Goal: Navigation & Orientation: Find specific page/section

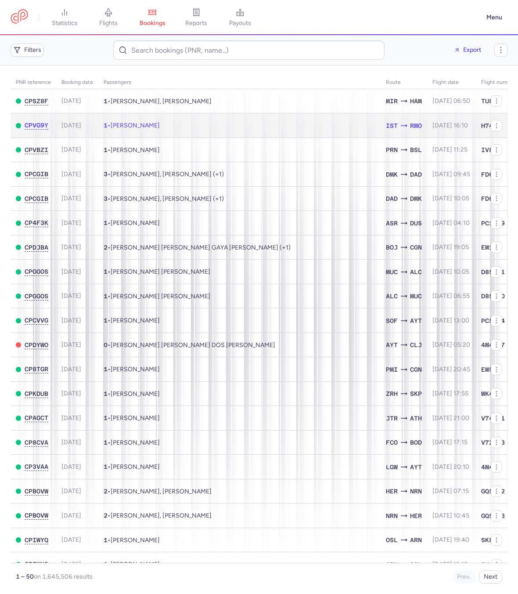
click at [328, 114] on td "1 • Irina POPOVICH" at bounding box center [239, 125] width 282 height 25
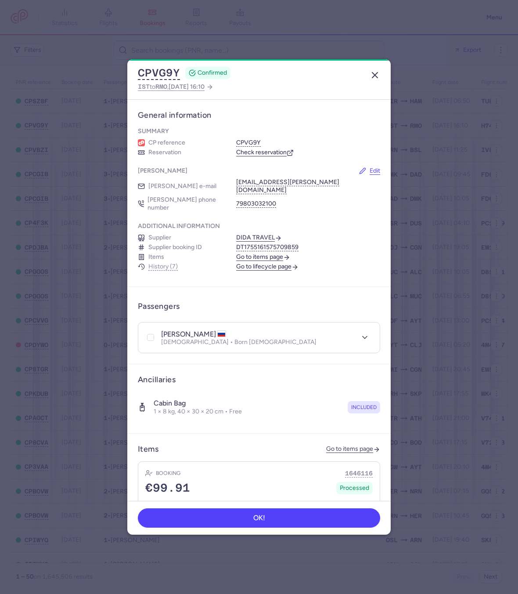
click at [378, 72] on icon "button" at bounding box center [375, 75] width 11 height 11
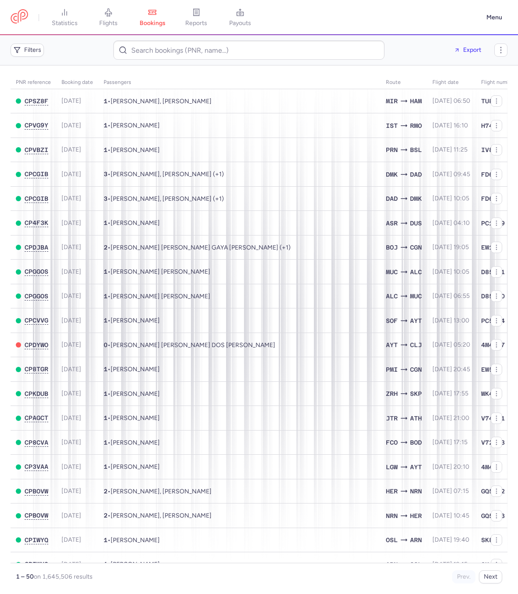
click at [344, 65] on main "PNR reference Booking date Passengers Route flight date Flight number CPSZ8F 20…" at bounding box center [259, 329] width 518 height 528
click at [330, 65] on main "PNR reference Booking date Passengers Route flight date Flight number CPSZ8F 20…" at bounding box center [259, 329] width 518 height 528
click at [313, 70] on main "PNR reference Booking date Passengers Route flight date Flight number CPSZ8F 20…" at bounding box center [259, 329] width 518 height 528
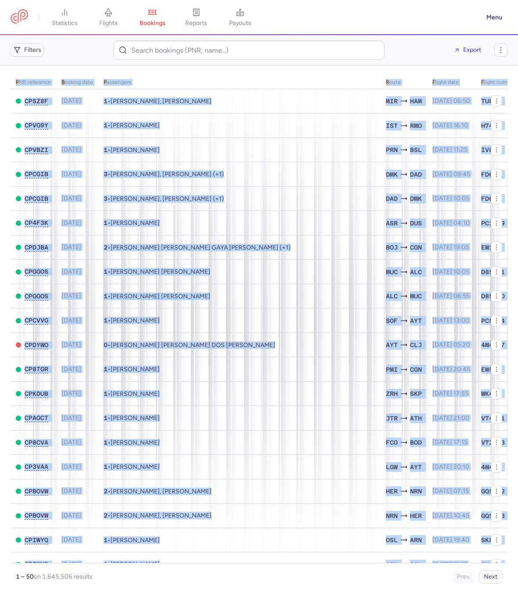
click at [313, 70] on main "PNR reference Booking date Passengers Route flight date Flight number CPSZ8F 20…" at bounding box center [259, 329] width 518 height 528
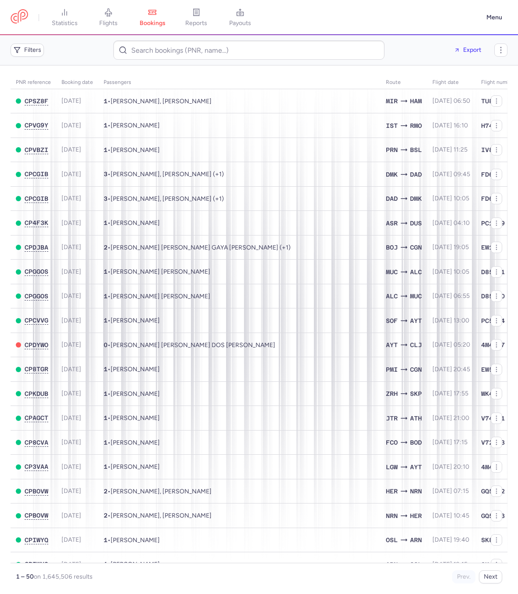
click at [357, 14] on nav "statistics flights bookings reports payouts" at bounding box center [246, 17] width 471 height 19
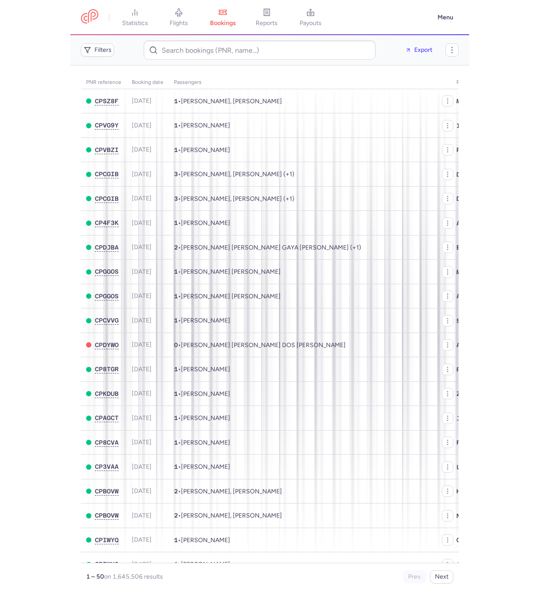
scroll to position [0, 20]
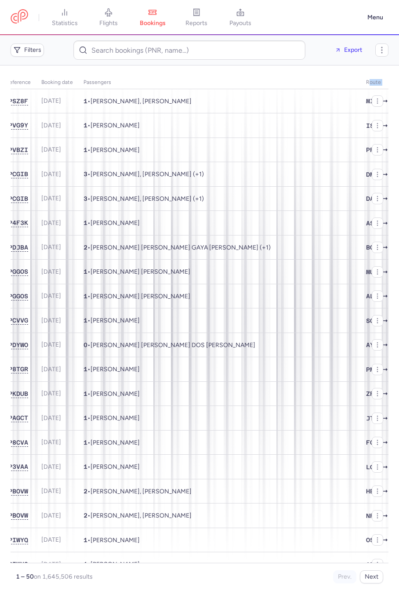
drag, startPoint x: 398, startPoint y: 79, endPoint x: 320, endPoint y: 78, distance: 78.2
click at [320, 78] on main "PNR reference Booking date Passengers Route flight date Flight number CPSZ8F 20…" at bounding box center [199, 329] width 399 height 528
click at [103, 14] on link "flights" at bounding box center [109, 17] width 44 height 19
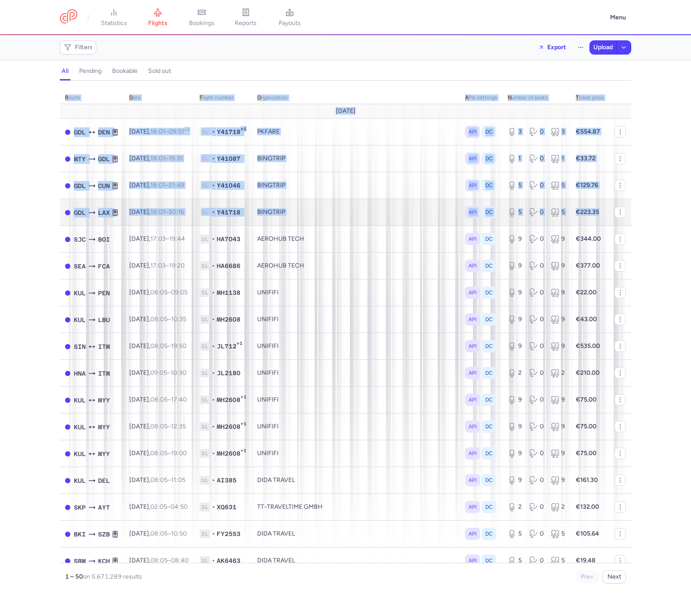
drag, startPoint x: 689, startPoint y: 205, endPoint x: 622, endPoint y: 204, distance: 66.8
click at [518, 204] on div "route date Flight number organization APIs settings number of seats Ticket pric…" at bounding box center [345, 340] width 691 height 508
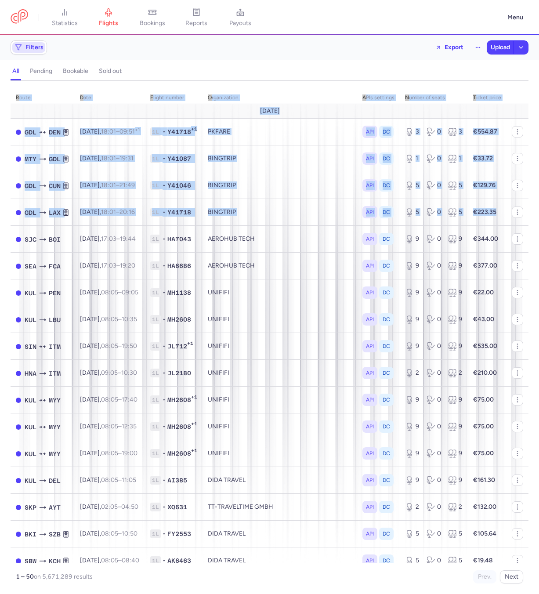
click at [35, 52] on span "Filters" at bounding box center [28, 47] width 33 height 11
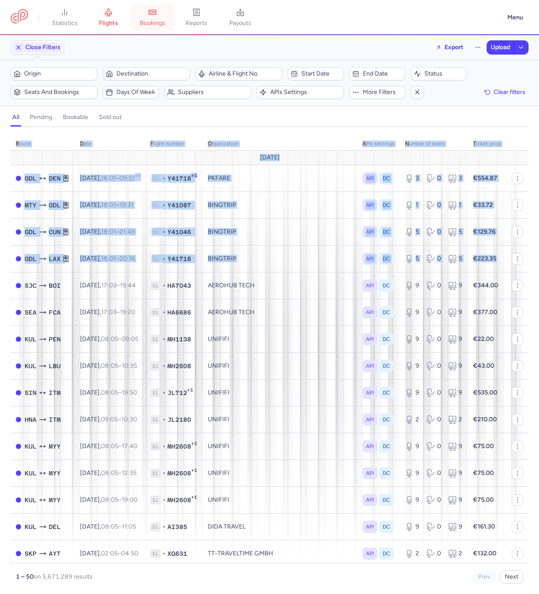
click at [147, 21] on span "bookings" at bounding box center [152, 23] width 25 height 8
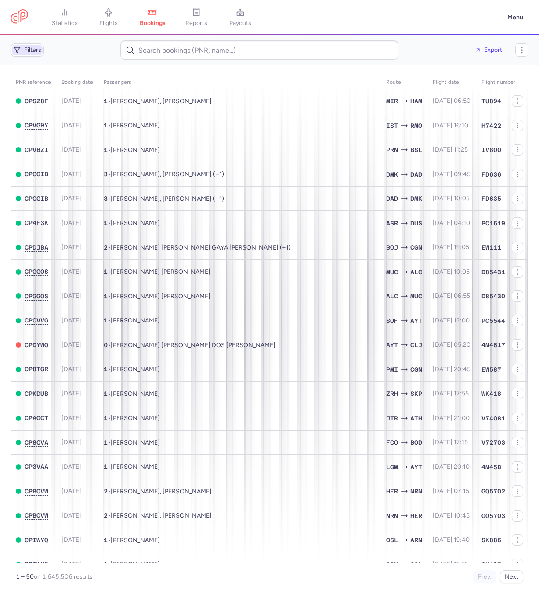
click at [29, 54] on span "Filters" at bounding box center [27, 50] width 31 height 11
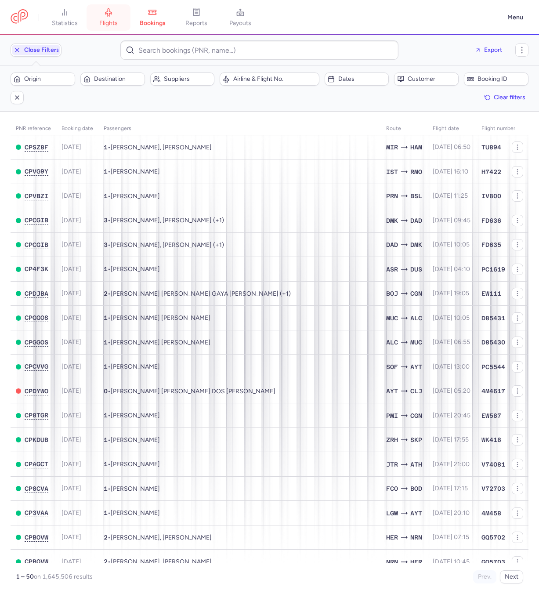
click at [110, 22] on span "flights" at bounding box center [108, 23] width 18 height 8
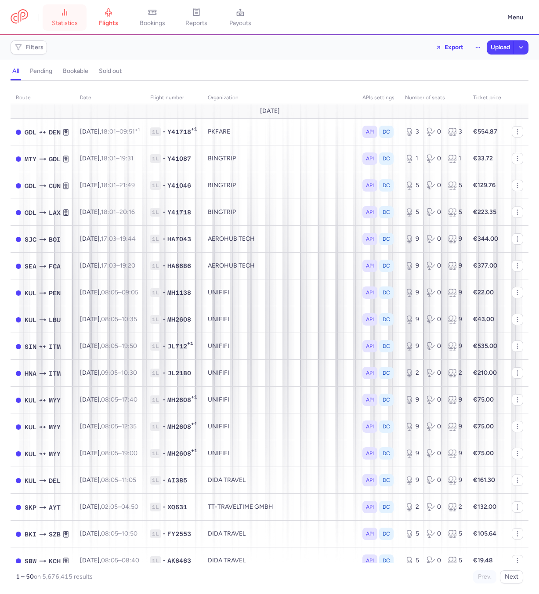
click at [71, 25] on span "statistics" at bounding box center [65, 23] width 26 height 8
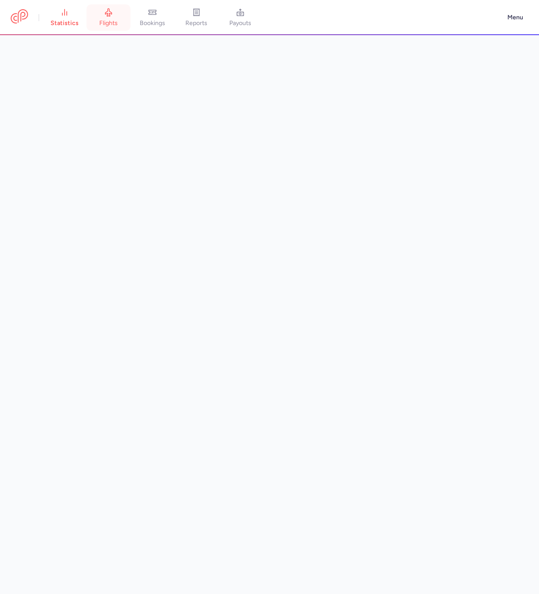
click at [110, 21] on span "flights" at bounding box center [108, 23] width 18 height 8
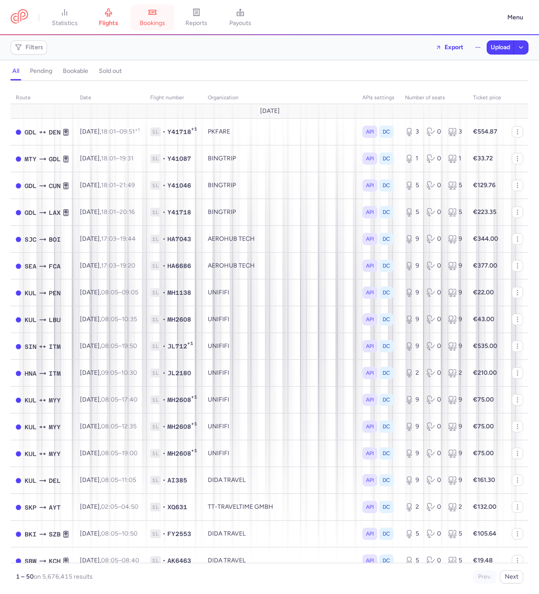
click at [148, 23] on span "bookings" at bounding box center [152, 23] width 25 height 8
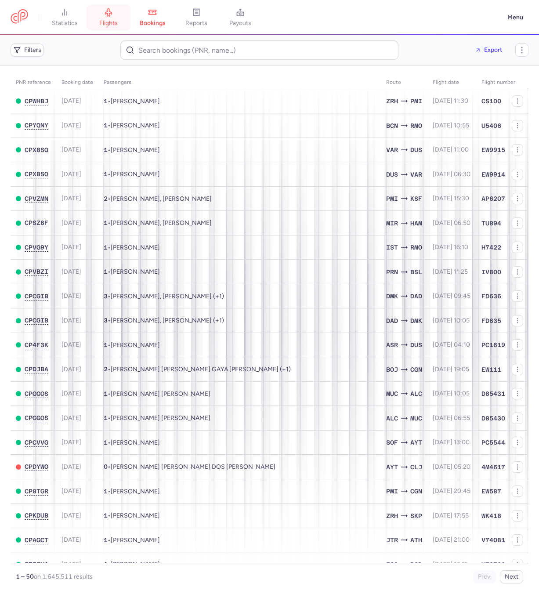
click at [112, 14] on icon at bounding box center [108, 12] width 9 height 9
